Goal: Check status: Check status

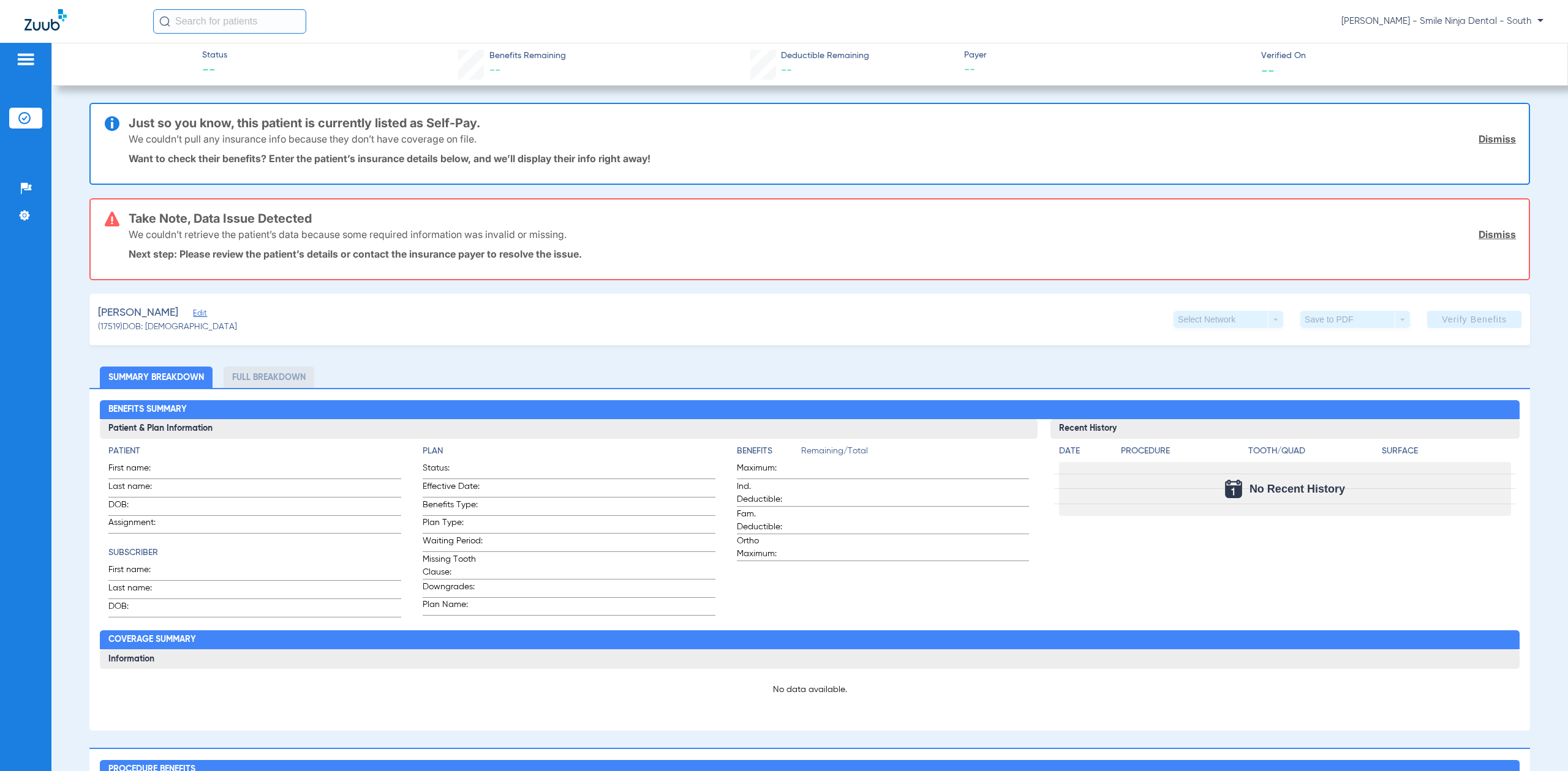
click at [1505, 226] on div "Take Note, Data Issue Detected We couldn’t retrieve the patient’s data because …" at bounding box center [810, 239] width 1440 height 82
click at [1482, 238] on link "Dismiss" at bounding box center [1497, 234] width 38 height 12
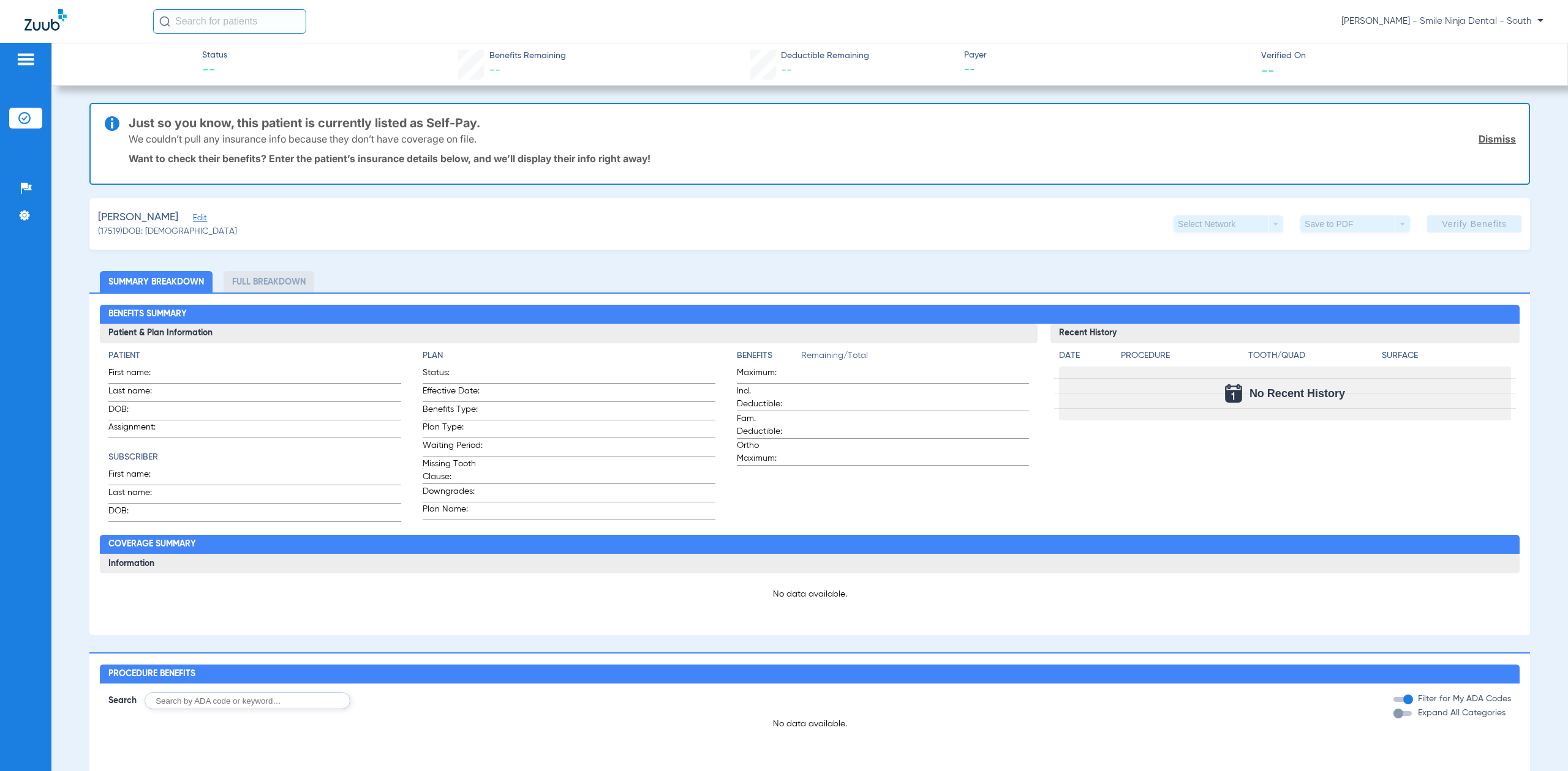
click at [1478, 133] on link "Dismiss" at bounding box center [1497, 139] width 38 height 12
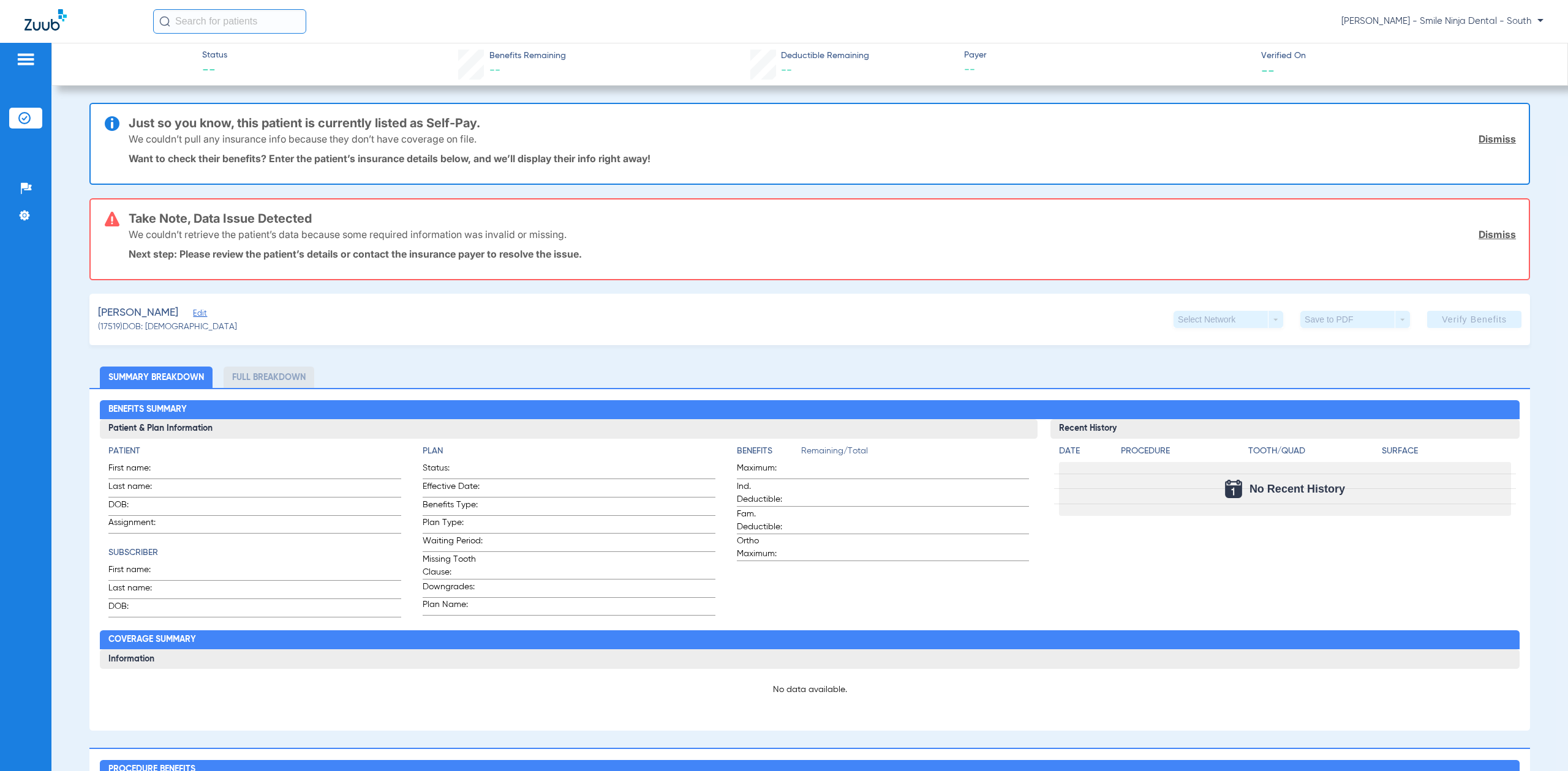
click at [1480, 138] on link "Dismiss" at bounding box center [1497, 139] width 38 height 12
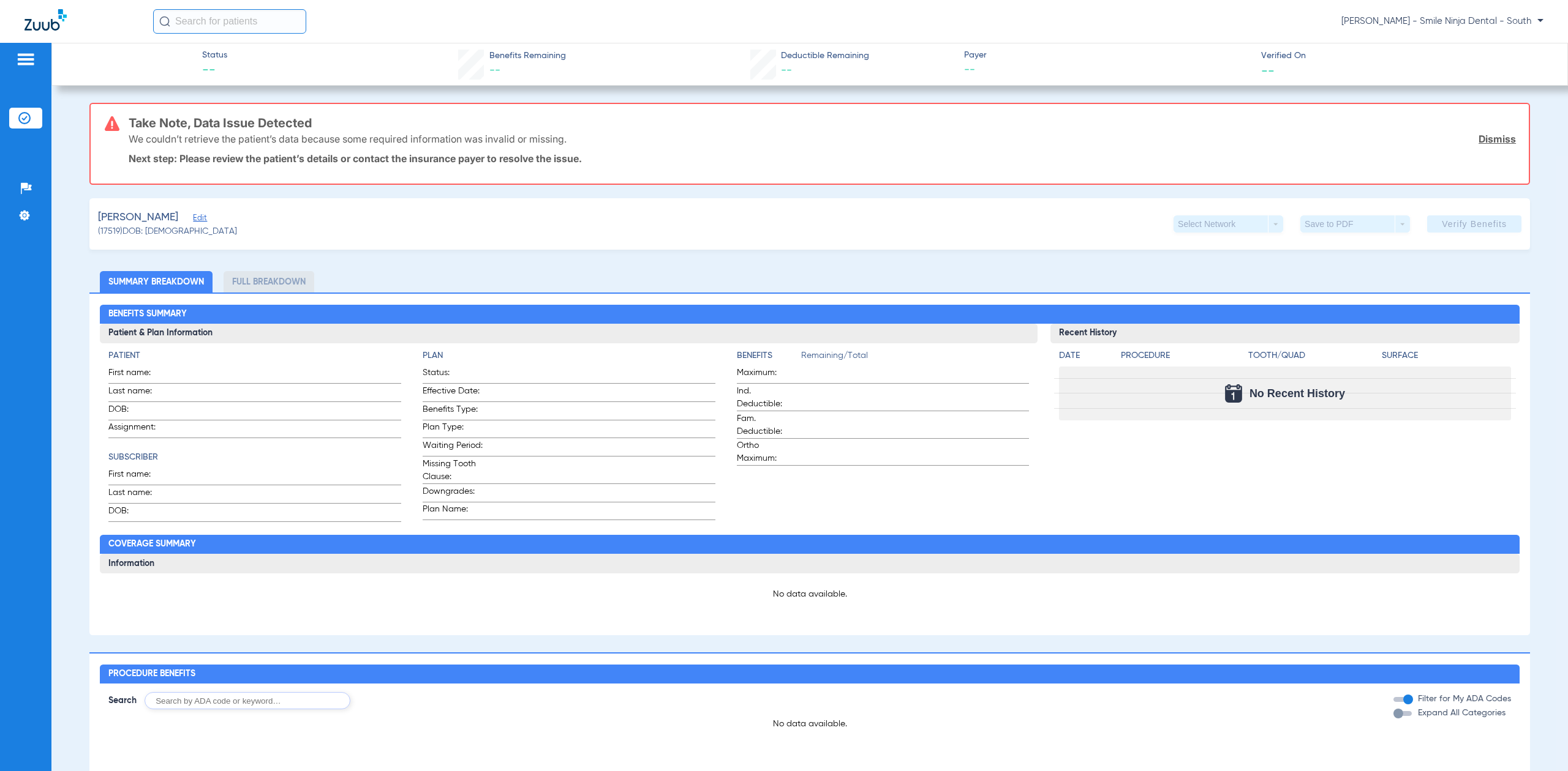
click at [1484, 150] on div "We couldn’t retrieve the patient’s data because some required information was i…" at bounding box center [822, 139] width 1387 height 32
click at [1484, 147] on div "We couldn’t retrieve the patient’s data because some required information was i…" at bounding box center [822, 139] width 1387 height 32
click at [1487, 142] on link "Dismiss" at bounding box center [1497, 139] width 38 height 12
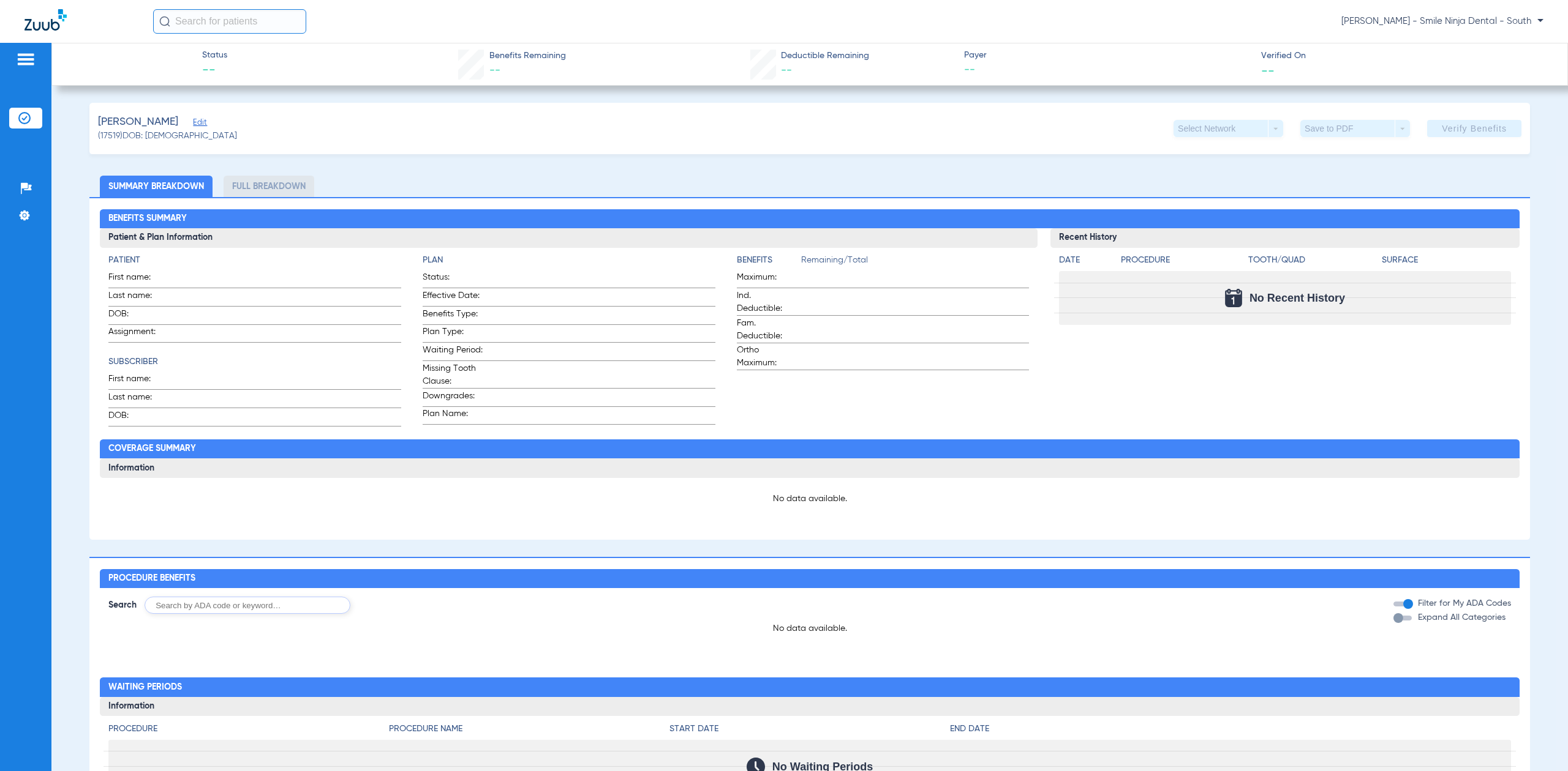
click at [1225, 125] on div "Select Network arrow_drop_down" at bounding box center [1228, 128] width 110 height 17
